Goal: Task Accomplishment & Management: Complete application form

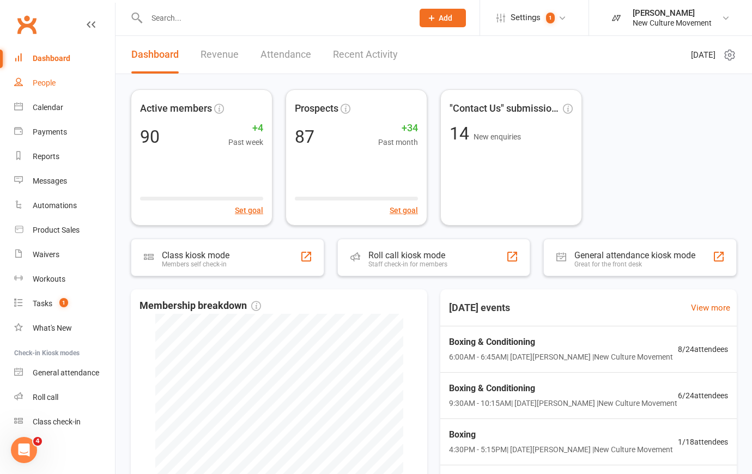
click at [53, 83] on div "People" at bounding box center [44, 83] width 23 height 9
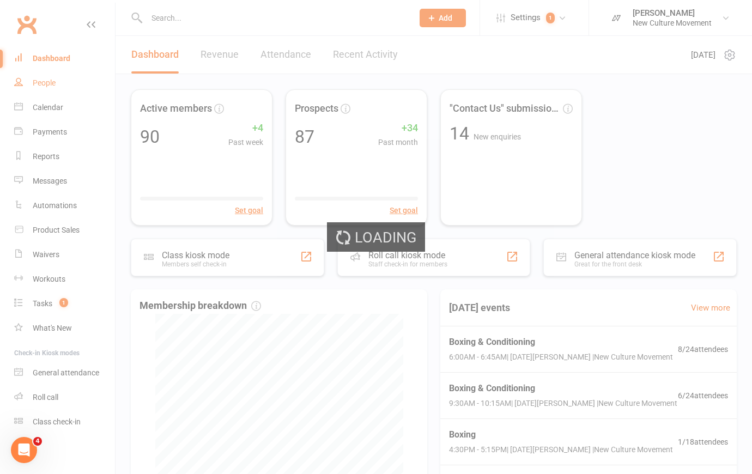
select select "100"
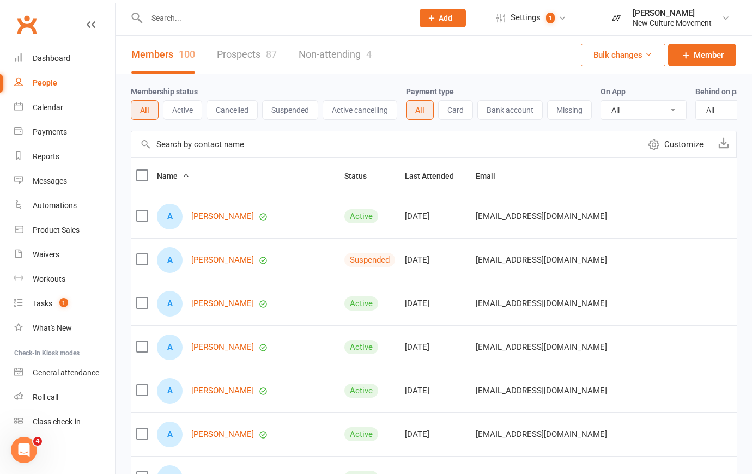
click at [257, 56] on link "Prospects 87" at bounding box center [247, 55] width 60 height 38
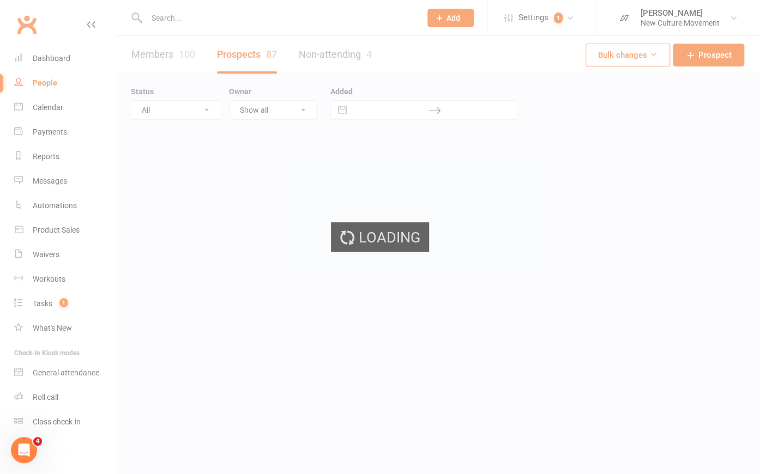
select select "100"
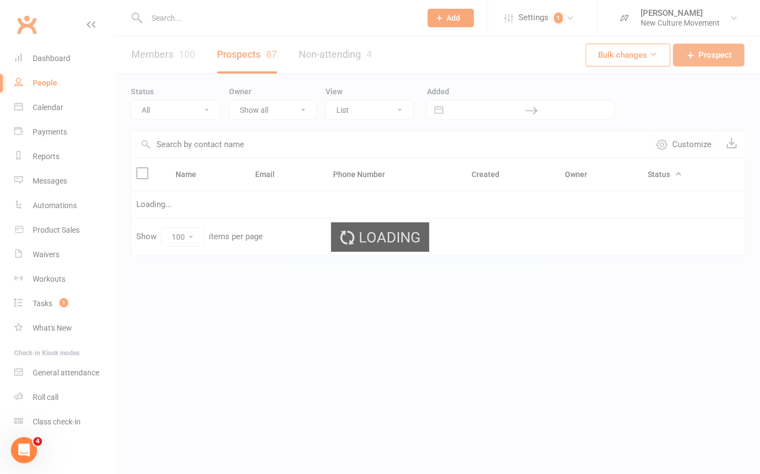
click at [719, 55] on span "Prospect" at bounding box center [714, 55] width 33 height 13
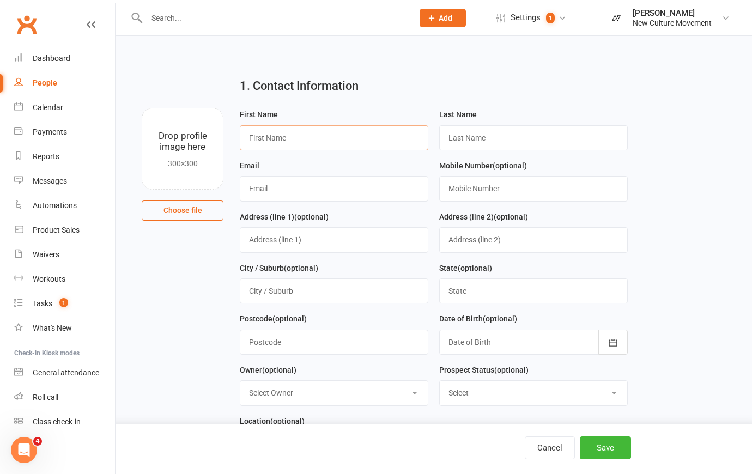
click at [377, 137] on input "text" at bounding box center [334, 137] width 189 height 25
type input "Kiara"
click at [526, 131] on input "text" at bounding box center [533, 137] width 189 height 25
type input "[PERSON_NAME]"
click at [373, 191] on input "text" at bounding box center [334, 188] width 189 height 25
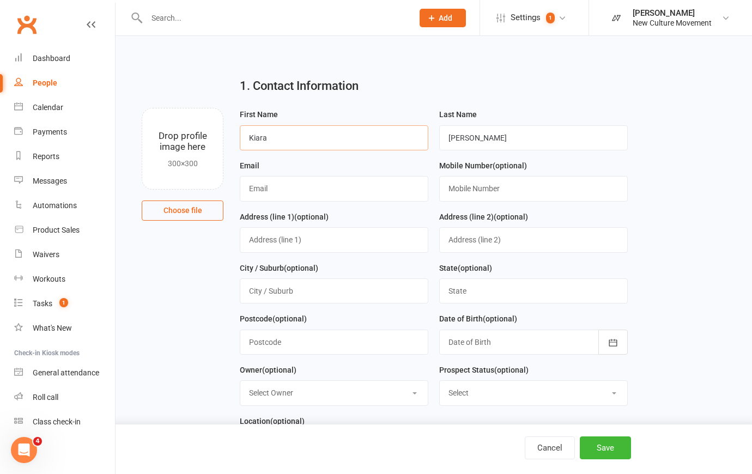
drag, startPoint x: 312, startPoint y: 131, endPoint x: 202, endPoint y: 130, distance: 110.7
click at [202, 108] on div "Drop profile image here 300×300 Choose file First Name [PERSON_NAME] Last Name …" at bounding box center [434, 108] width 606 height 0
click at [324, 189] on input "text" at bounding box center [334, 188] width 189 height 25
paste input "Kiara"
click at [252, 186] on input "Kiara" at bounding box center [334, 188] width 189 height 25
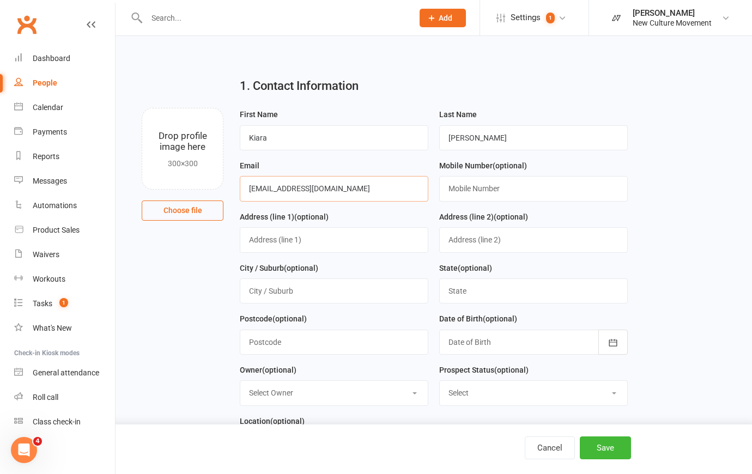
drag, startPoint x: 381, startPoint y: 187, endPoint x: 190, endPoint y: 184, distance: 190.3
click at [190, 108] on div "Drop profile image here 300×300 Choose file First Name [PERSON_NAME] Last Name …" at bounding box center [434, 108] width 606 height 0
type input "[EMAIL_ADDRESS][DOMAIN_NAME]"
click at [613, 449] on button "Save" at bounding box center [605, 448] width 51 height 23
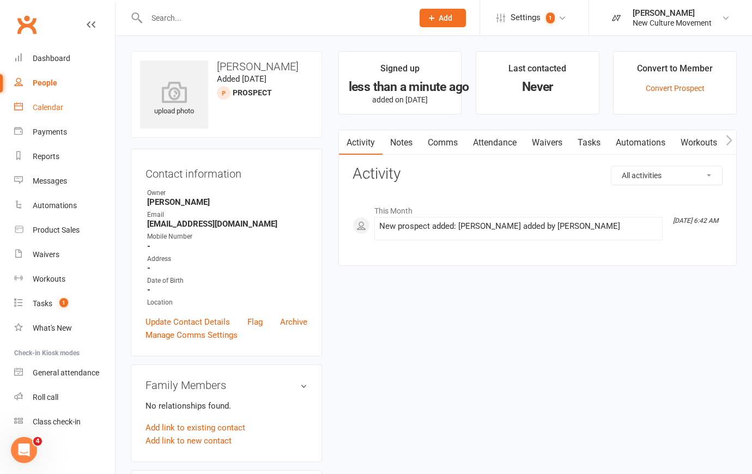
click at [46, 109] on div "Calendar" at bounding box center [48, 107] width 31 height 9
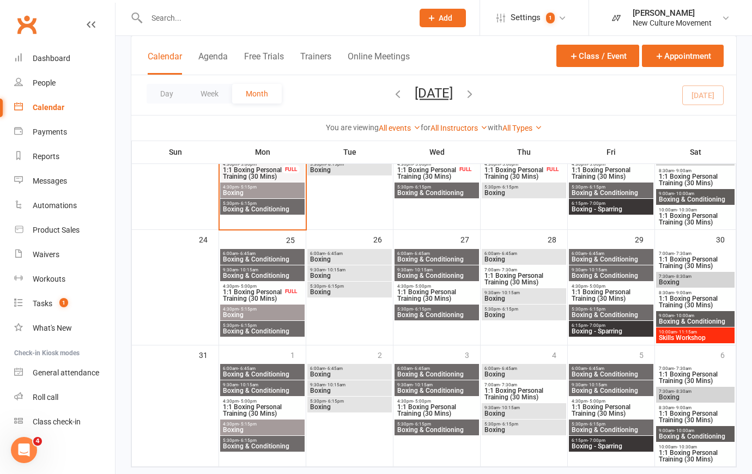
scroll to position [446, 0]
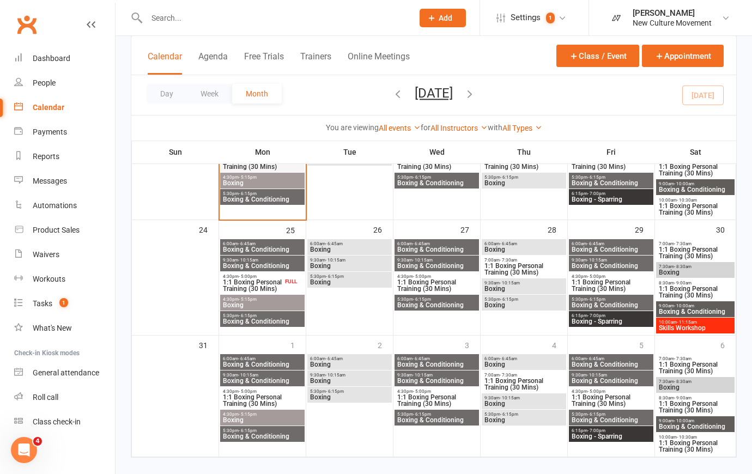
click at [426, 177] on span "- 6:15pm" at bounding box center [422, 177] width 18 height 5
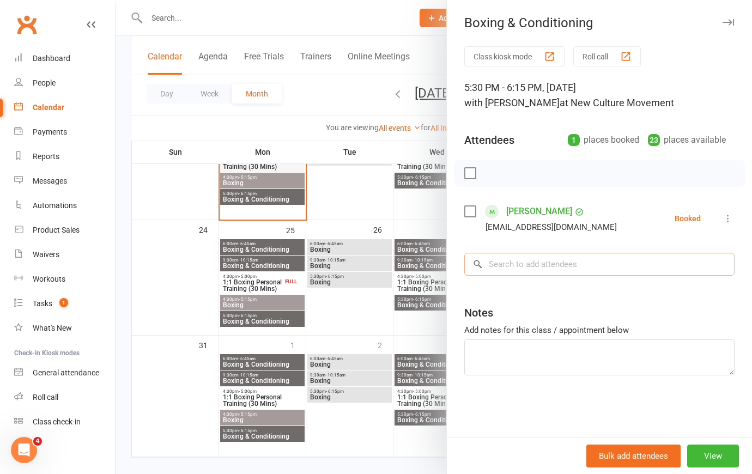
click at [586, 259] on input "search" at bounding box center [599, 264] width 270 height 23
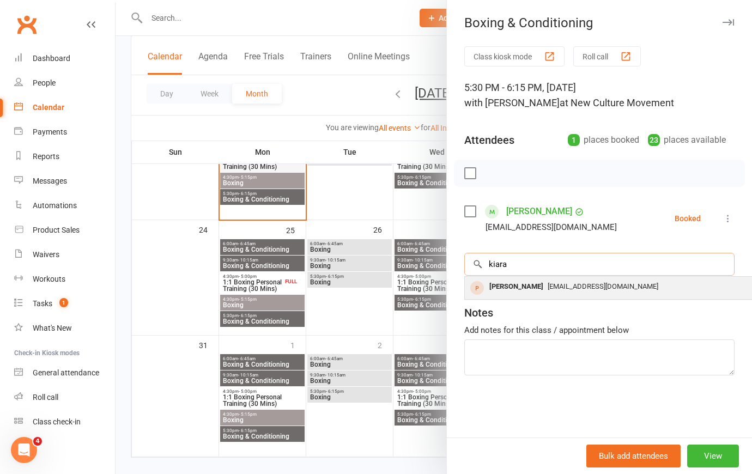
type input "kiara"
click at [576, 288] on span "[EMAIL_ADDRESS][DOMAIN_NAME]" at bounding box center [603, 286] width 111 height 8
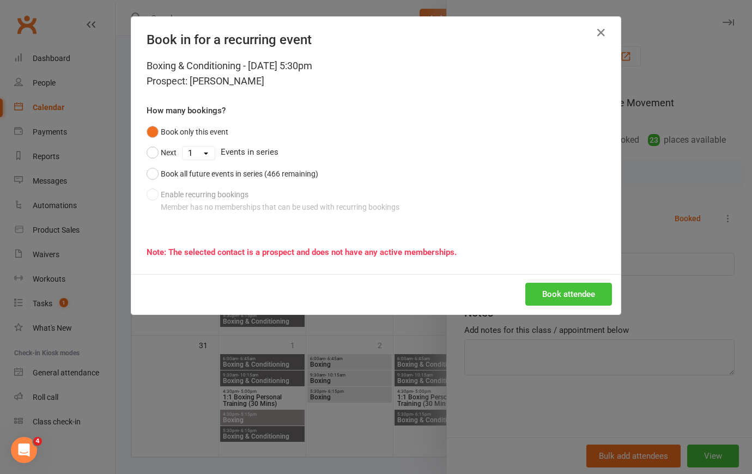
click at [596, 299] on button "Book attendee" at bounding box center [569, 294] width 87 height 23
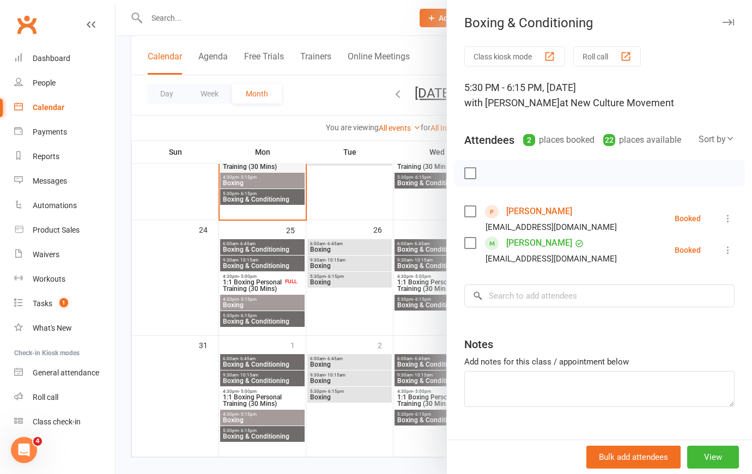
click at [349, 101] on div at bounding box center [434, 237] width 637 height 474
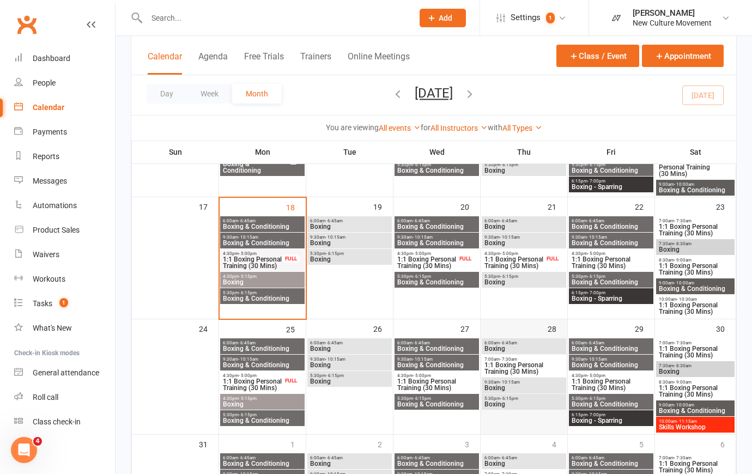
scroll to position [297, 0]
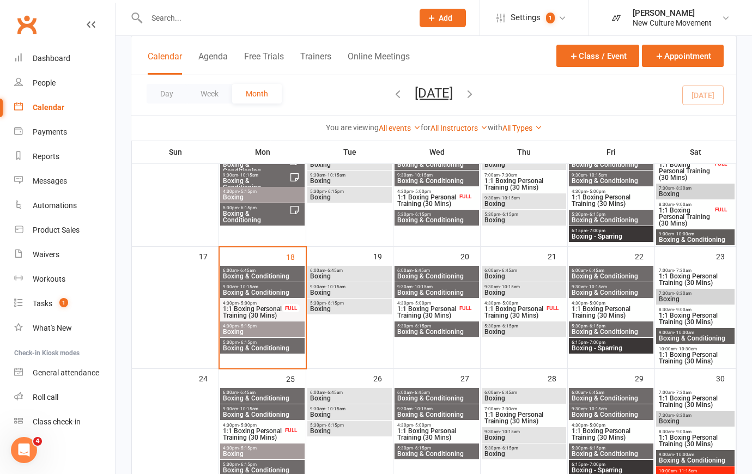
click at [681, 270] on span "- 7:30am" at bounding box center [682, 270] width 17 height 5
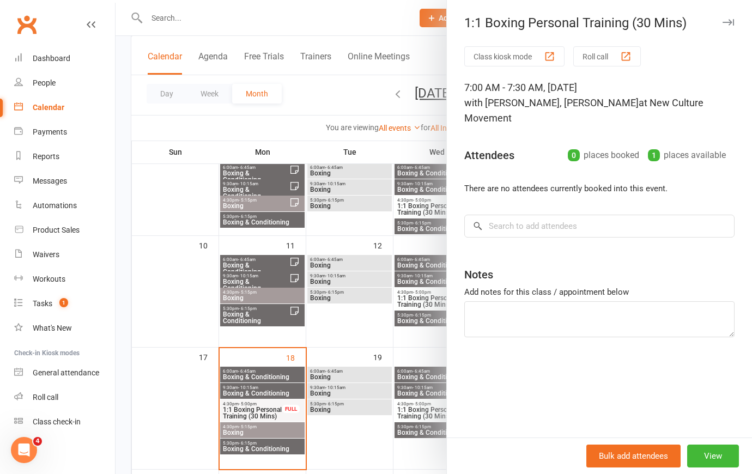
scroll to position [198, 0]
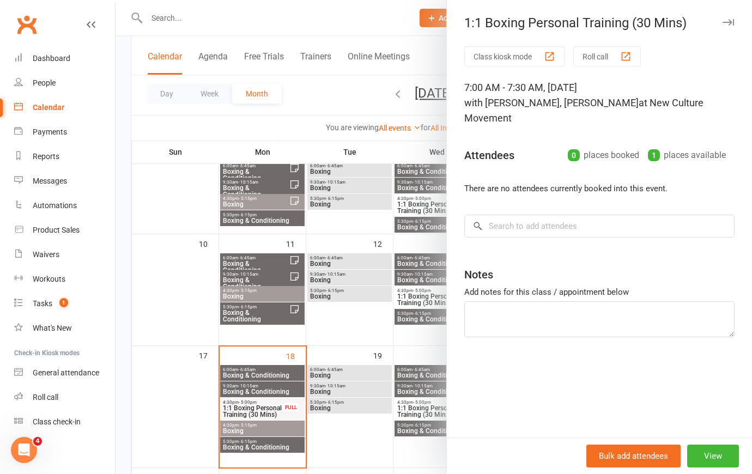
click at [358, 16] on div at bounding box center [434, 237] width 637 height 474
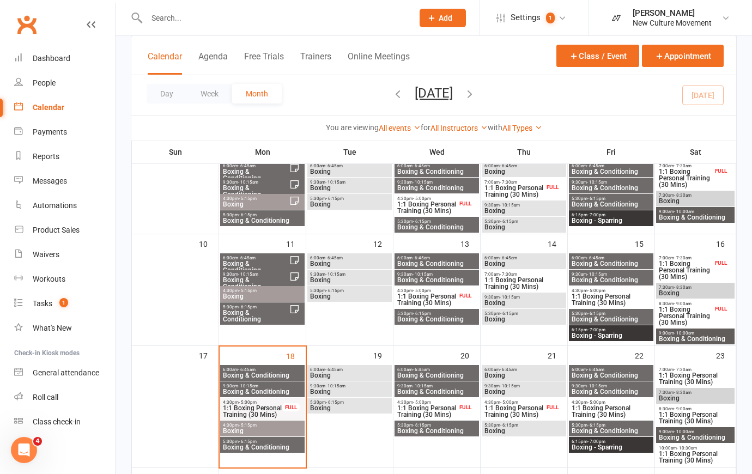
click at [697, 309] on span "1:1 Boxing Personal Training (30 Mins)" at bounding box center [686, 316] width 55 height 20
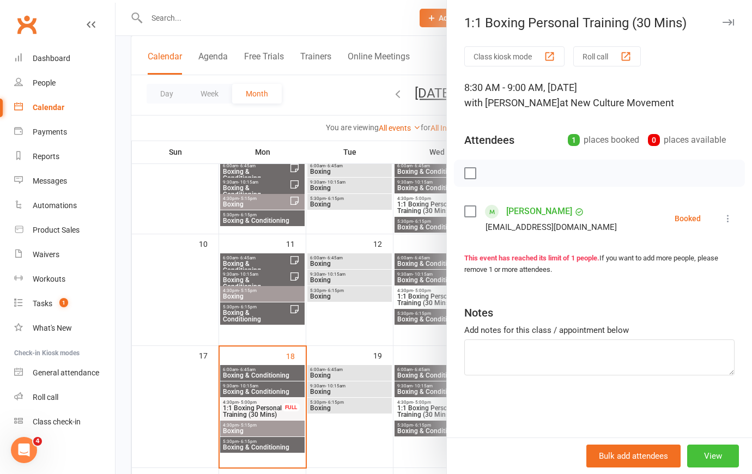
click at [713, 459] on button "View" at bounding box center [713, 456] width 52 height 23
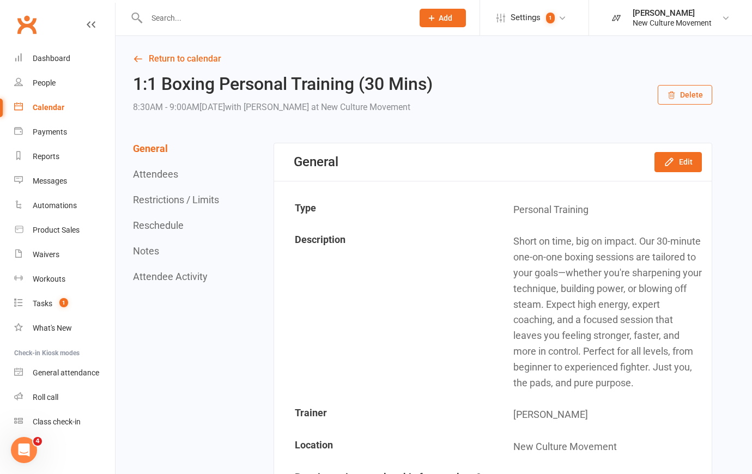
drag, startPoint x: 352, startPoint y: 41, endPoint x: 283, endPoint y: 44, distance: 68.2
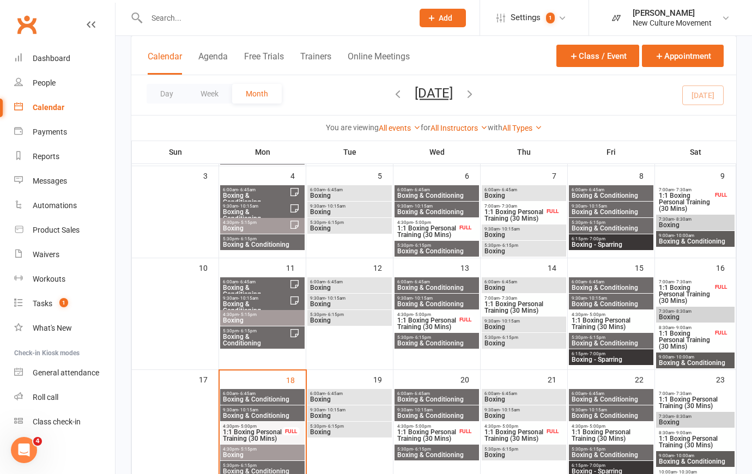
scroll to position [247, 0]
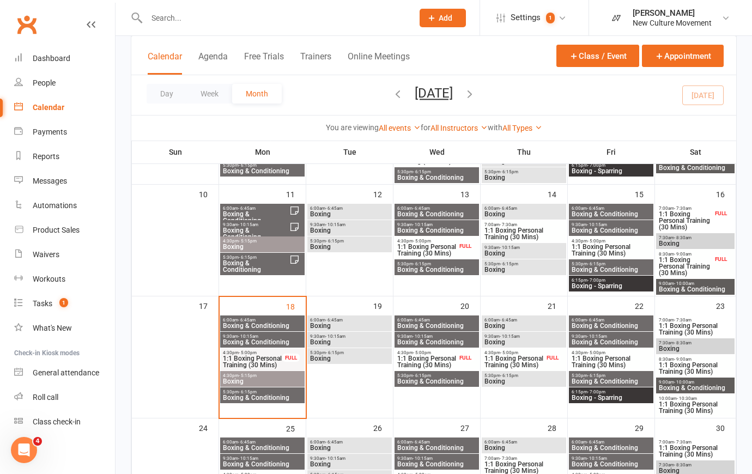
click at [710, 327] on span "1:1 Boxing Personal Training (30 Mins)" at bounding box center [696, 329] width 74 height 13
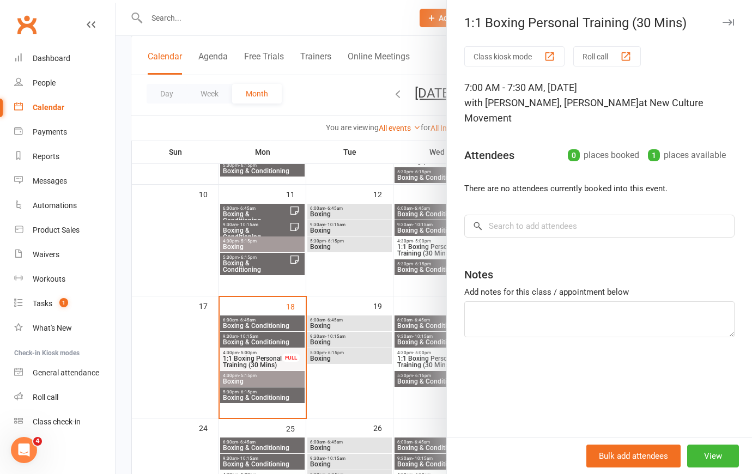
click at [335, 98] on div at bounding box center [434, 237] width 637 height 474
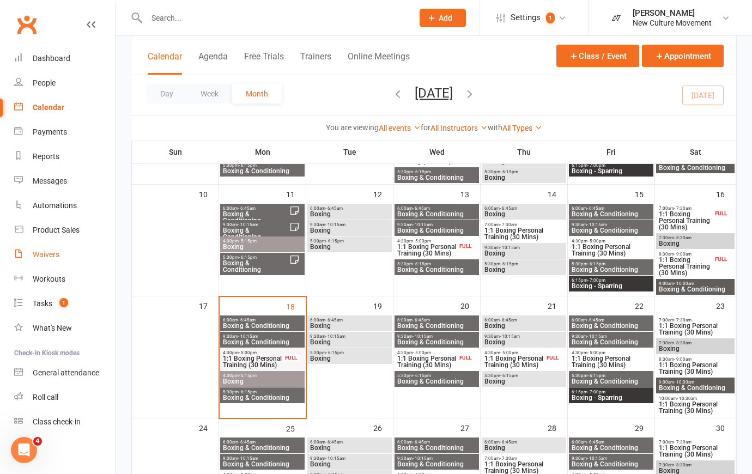
click at [47, 259] on div "Waivers" at bounding box center [46, 254] width 27 height 9
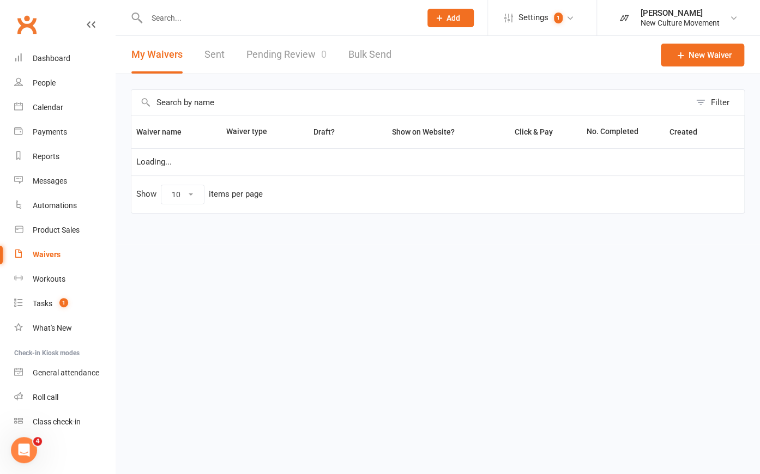
select select "100"
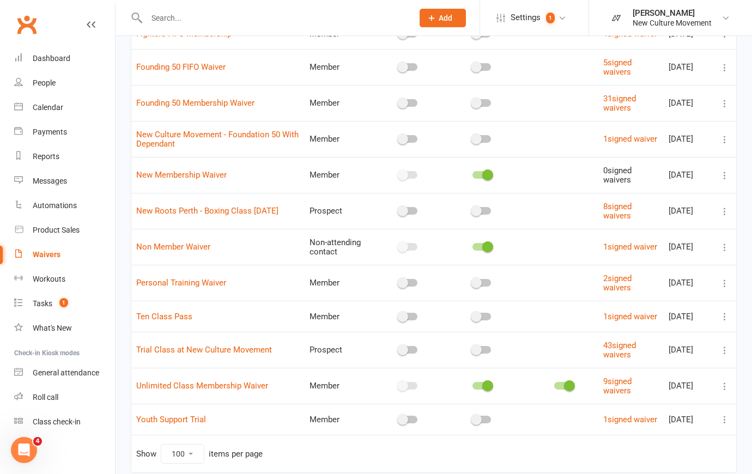
scroll to position [347, 0]
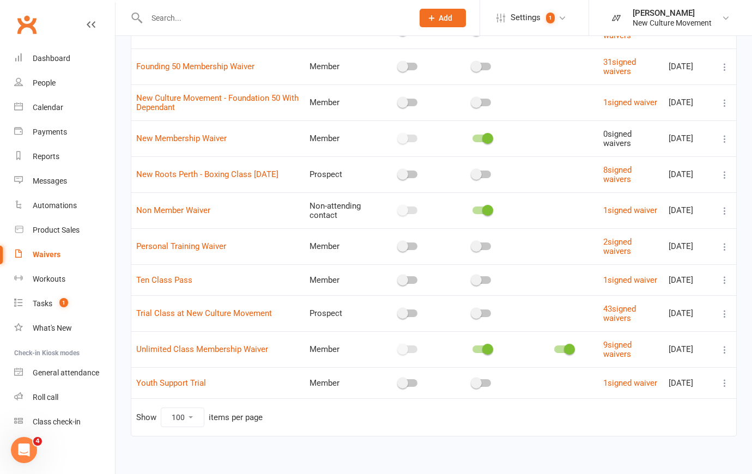
click at [726, 247] on icon at bounding box center [725, 247] width 11 height 11
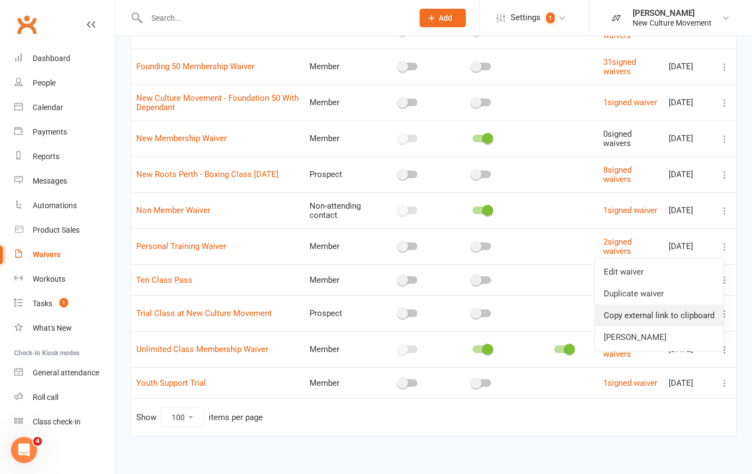
click at [689, 309] on link "Copy external link to clipboard" at bounding box center [659, 316] width 128 height 22
